Goal: Transaction & Acquisition: Purchase product/service

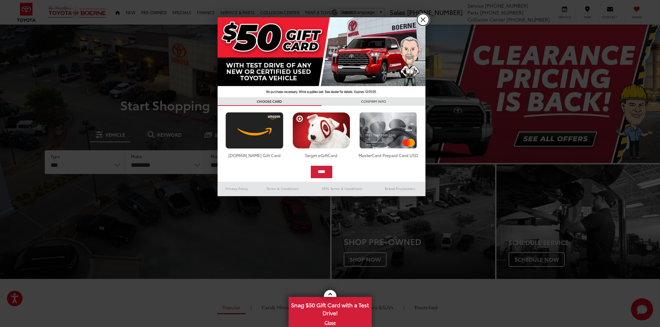
click at [428, 19] on link "X" at bounding box center [423, 20] width 12 height 12
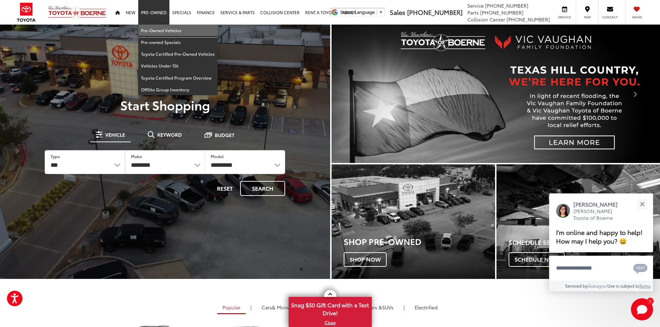
click at [155, 28] on link "Pre-Owned Vehicles" at bounding box center [177, 31] width 79 height 12
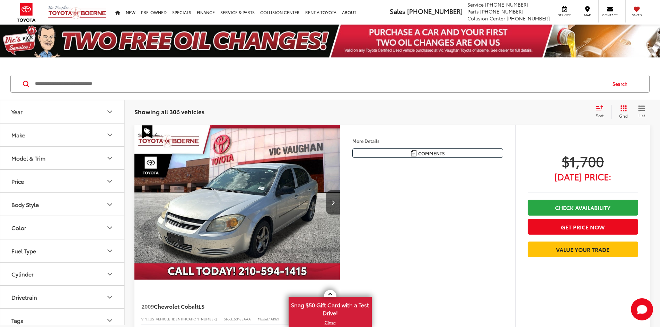
click at [98, 82] on input "Search by Make, Model, or Keyword" at bounding box center [320, 84] width 572 height 17
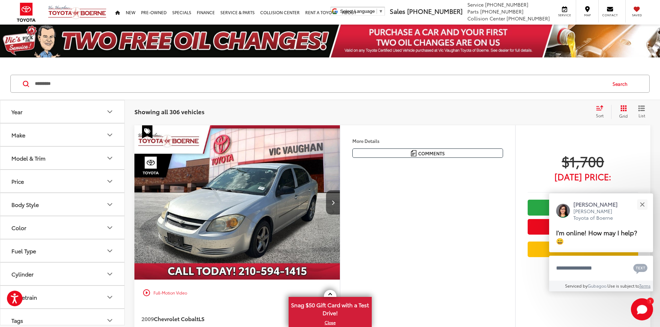
type input "*********"
